Goal: Task Accomplishment & Management: Use online tool/utility

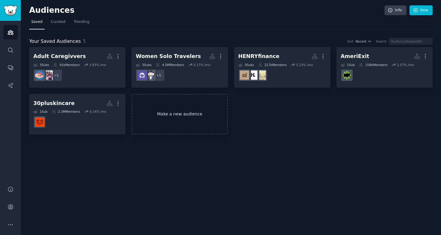
click at [199, 112] on link "Make a new audience" at bounding box center [180, 114] width 96 height 41
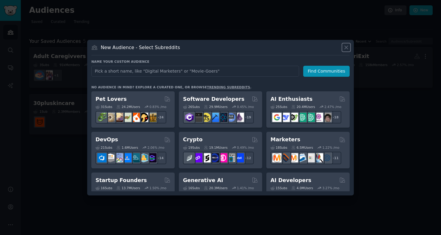
click at [347, 47] on icon at bounding box center [346, 47] width 6 height 6
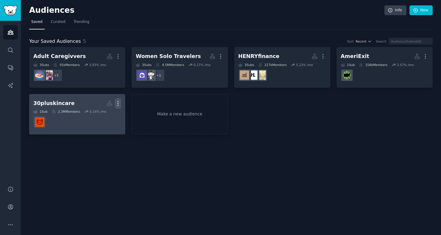
click at [121, 101] on icon "button" at bounding box center [118, 103] width 6 height 6
click at [98, 118] on p "Delete" at bounding box center [102, 116] width 14 height 6
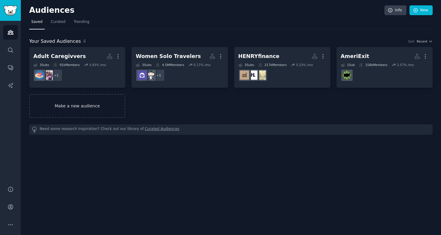
click at [92, 105] on link "Make a new audience" at bounding box center [77, 106] width 96 height 24
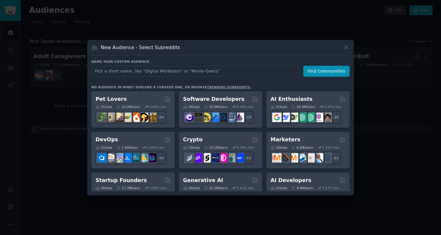
click at [115, 69] on input "text" at bounding box center [195, 71] width 208 height 11
type input "r/BlueCollarWomen"
click button "Find Communities" at bounding box center [326, 71] width 46 height 11
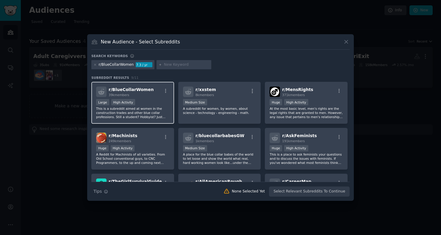
click at [139, 115] on p "This is a subreddit aimed at women in the construction trades and other blue co…" at bounding box center [132, 113] width 73 height 12
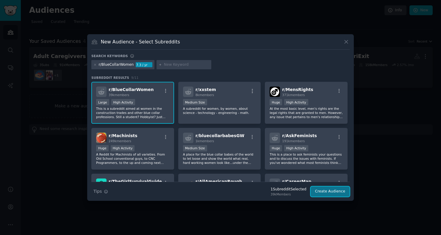
click at [335, 194] on button "Create Audience" at bounding box center [330, 192] width 39 height 10
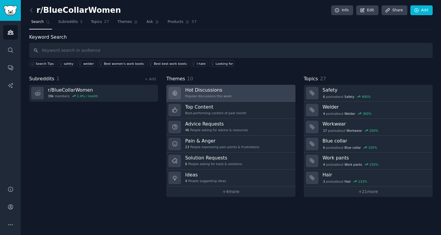
click at [260, 94] on link "Hot Discussions Popular discussions this week" at bounding box center [230, 93] width 129 height 17
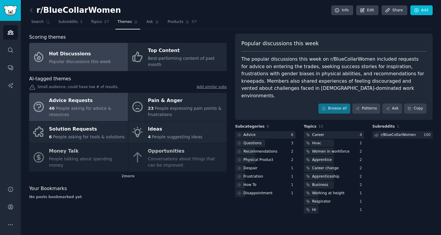
click at [105, 96] on div "Advice Requests" at bounding box center [87, 101] width 76 height 10
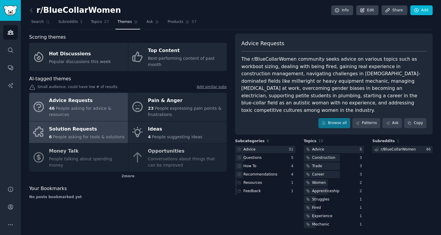
click at [107, 124] on div "Solution Requests" at bounding box center [87, 129] width 76 height 10
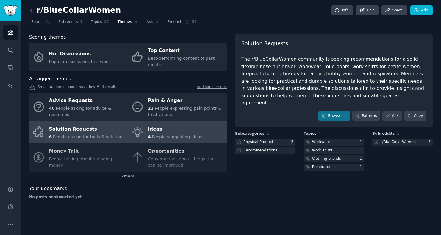
click at [189, 126] on div "Ideas" at bounding box center [175, 129] width 54 height 10
